Goal: Task Accomplishment & Management: Manage account settings

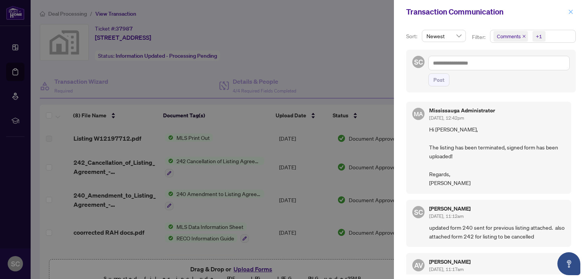
click at [569, 12] on icon "close" at bounding box center [570, 11] width 5 height 5
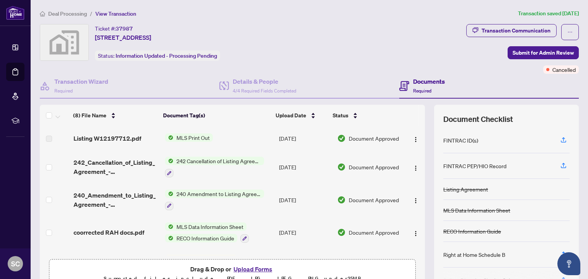
click at [67, 46] on img at bounding box center [64, 42] width 48 height 36
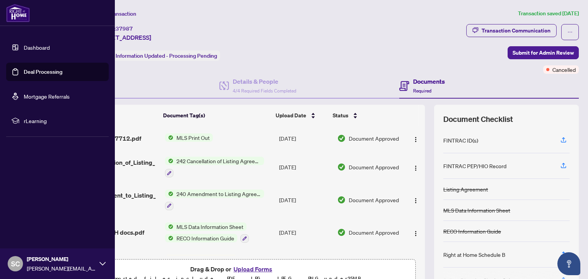
click at [38, 49] on link "Dashboard" at bounding box center [37, 47] width 26 height 7
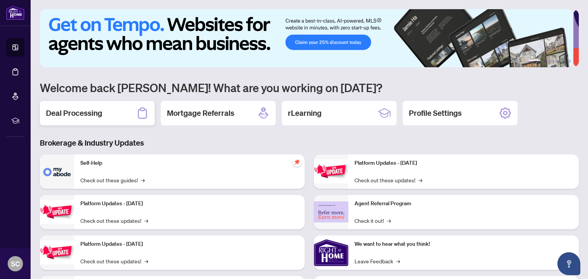
click at [93, 112] on h2 "Deal Processing" at bounding box center [74, 113] width 56 height 11
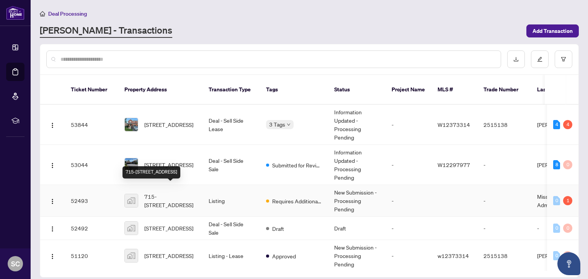
click at [170, 194] on span "715-[STREET_ADDRESS]" at bounding box center [170, 200] width 52 height 17
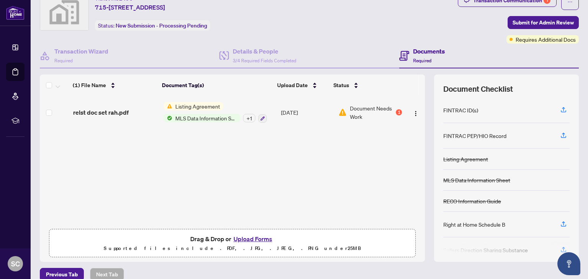
scroll to position [41, 0]
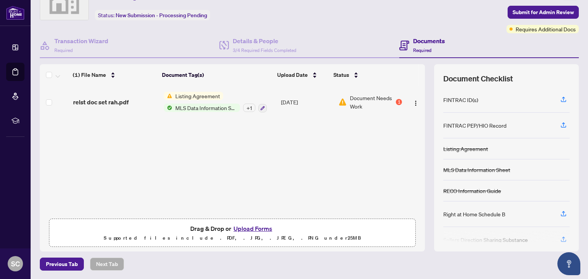
click at [249, 230] on button "Upload Forms" at bounding box center [252, 229] width 43 height 10
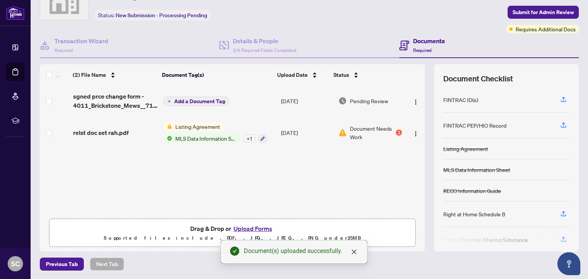
click at [189, 99] on span "Add a Document Tag" at bounding box center [199, 101] width 51 height 5
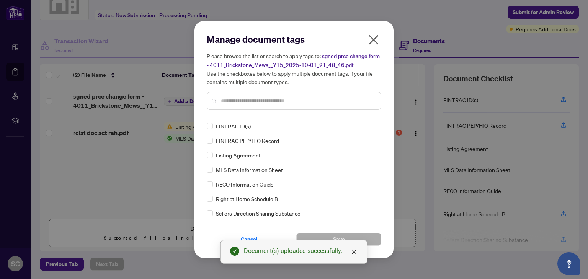
click at [237, 99] on input "text" at bounding box center [298, 101] width 154 height 8
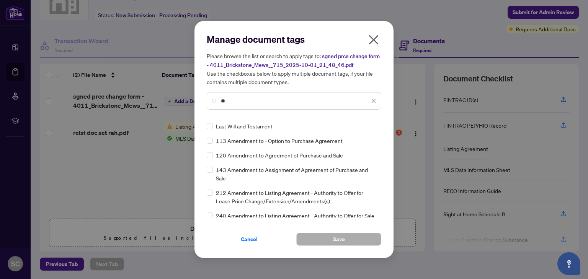
type input "*"
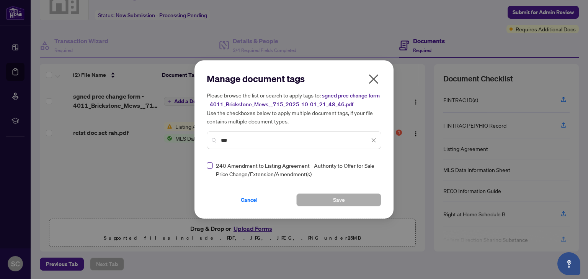
type input "***"
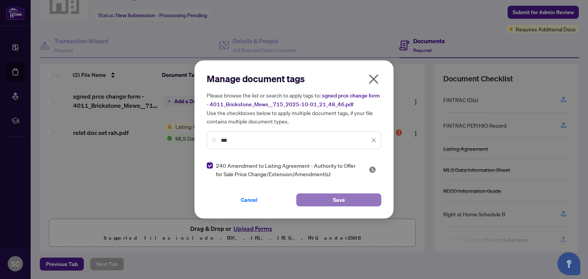
click at [350, 199] on button "Save" at bounding box center [338, 200] width 85 height 13
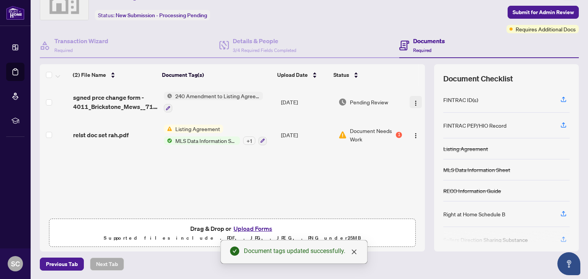
click at [412, 100] on img "button" at bounding box center [415, 103] width 6 height 6
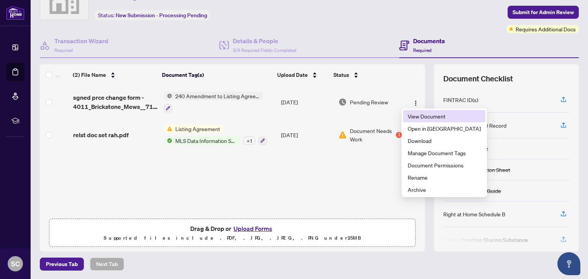
click at [432, 117] on span "View Document" at bounding box center [443, 116] width 73 height 8
